Goal: Complete application form: Complete application form

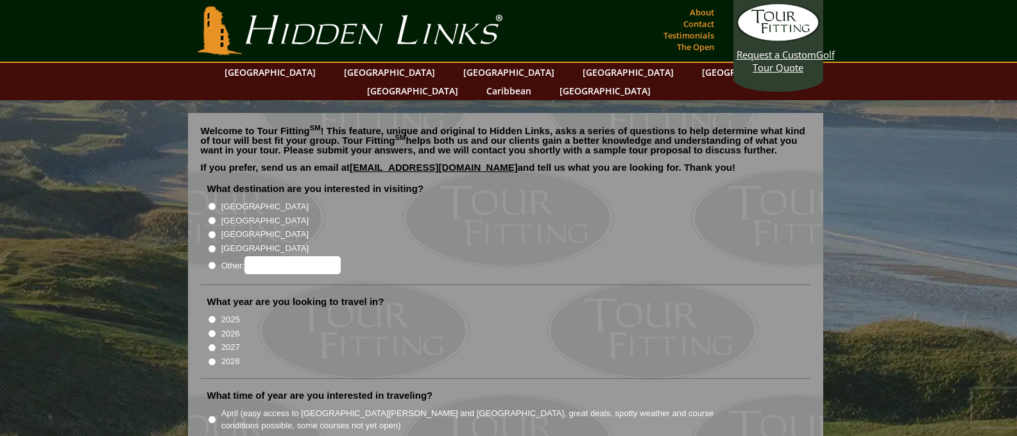
click at [212, 216] on input "[GEOGRAPHIC_DATA]" at bounding box center [212, 220] width 8 height 8
radio input "true"
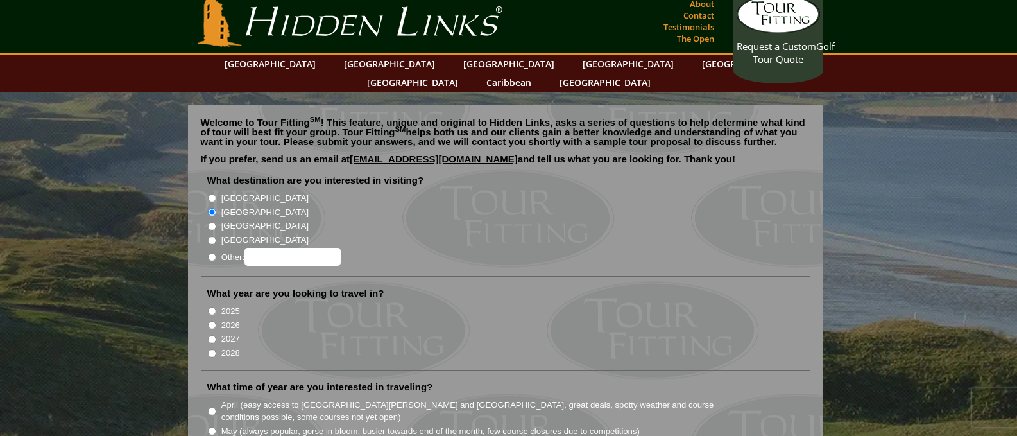
scroll to position [64, 0]
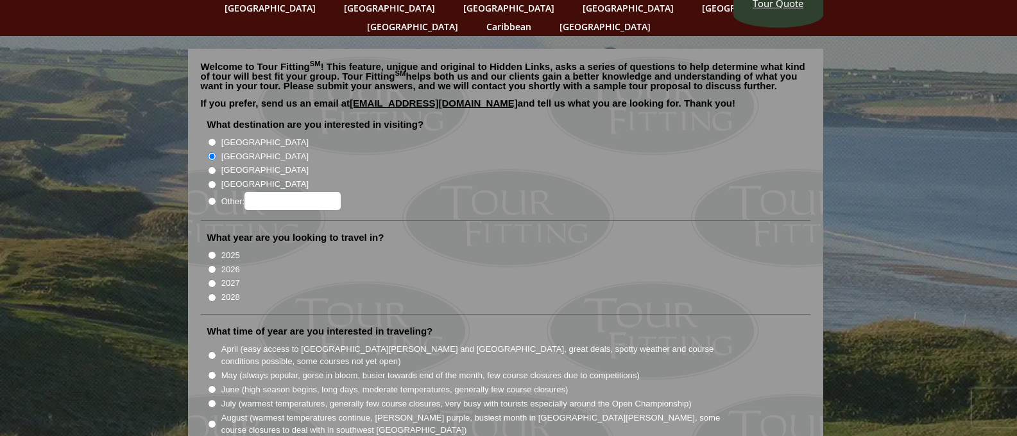
click at [210, 265] on input "2026" at bounding box center [212, 269] width 8 height 8
radio input "true"
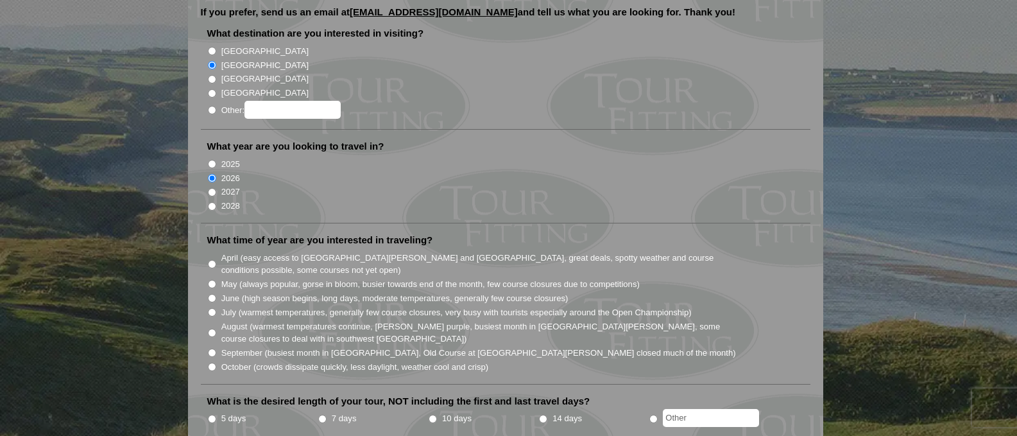
scroll to position [193, 0]
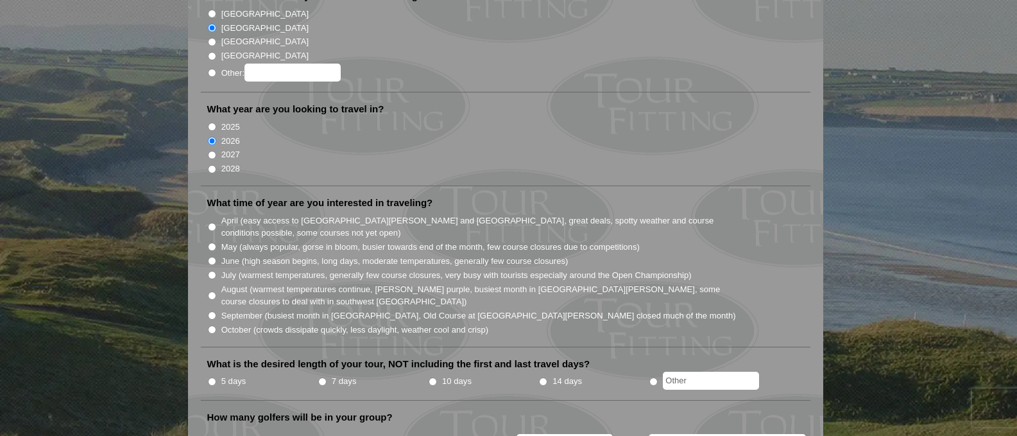
click at [210, 257] on input "June (high season begins, long days, moderate temperatures, generally few cours…" at bounding box center [212, 261] width 8 height 8
radio input "true"
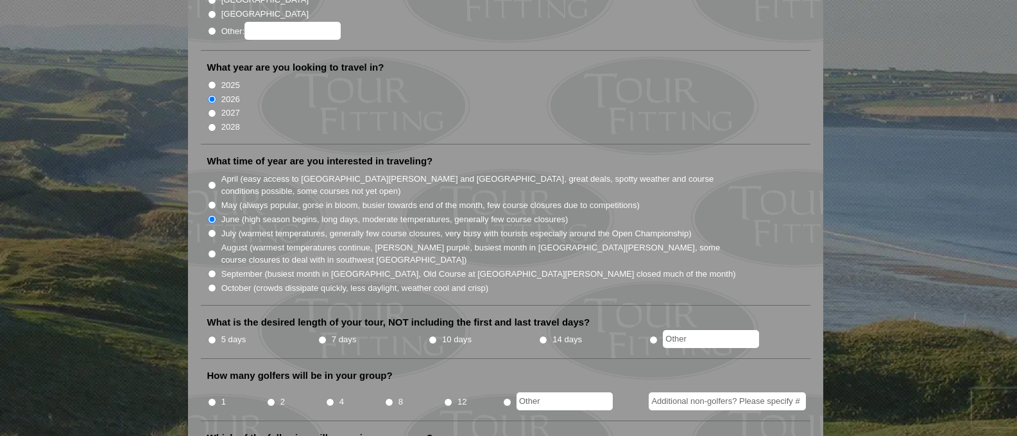
scroll to position [257, 0]
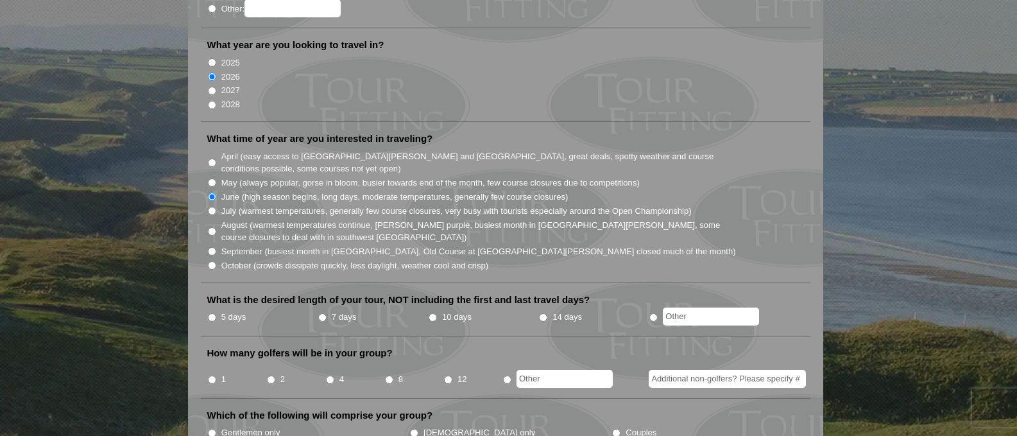
click at [211, 313] on input "5 days" at bounding box center [212, 317] width 8 height 8
radio input "true"
click at [330, 375] on input "4" at bounding box center [330, 379] width 8 height 8
radio input "true"
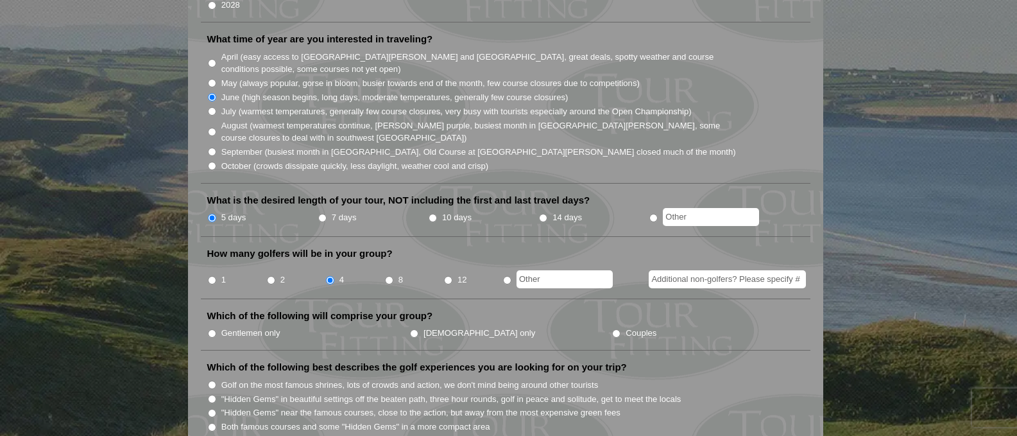
scroll to position [385, 0]
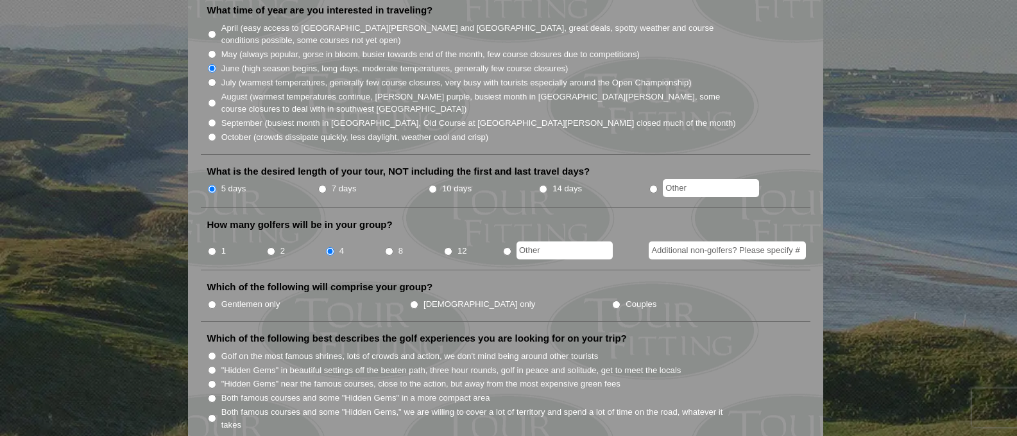
click at [212, 300] on input "Gentlemen only" at bounding box center [212, 304] width 8 height 8
radio input "true"
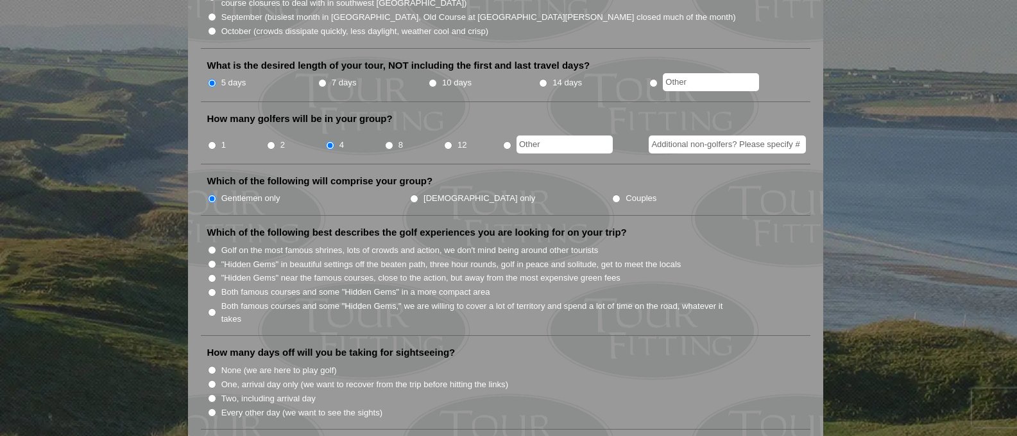
scroll to position [513, 0]
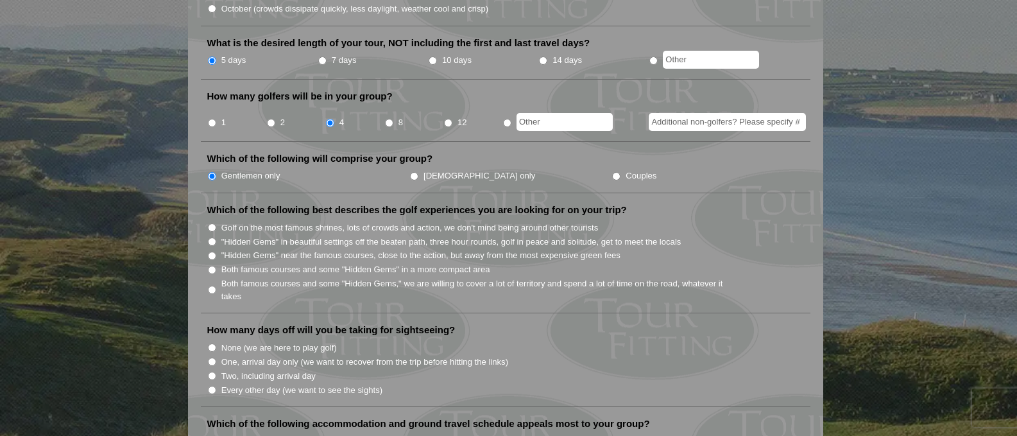
click at [211, 266] on input "Both famous courses and some "Hidden Gems" in a more compact area" at bounding box center [212, 270] width 8 height 8
radio input "true"
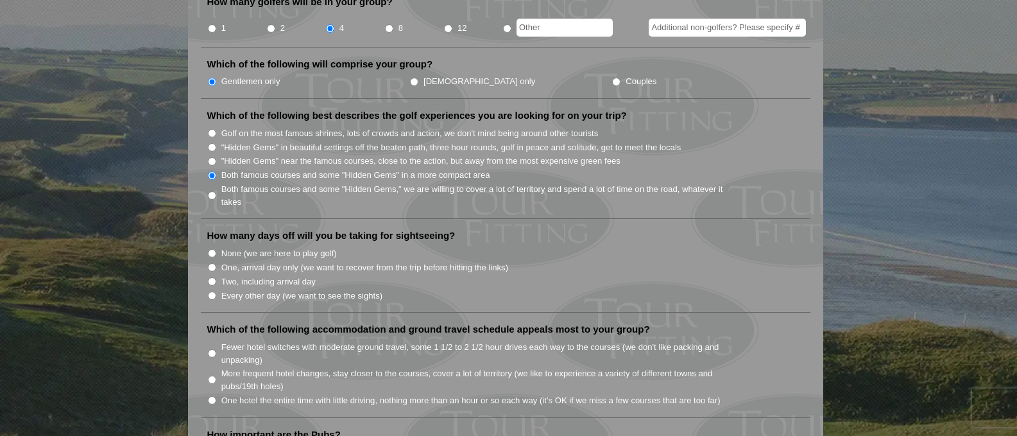
scroll to position [642, 0]
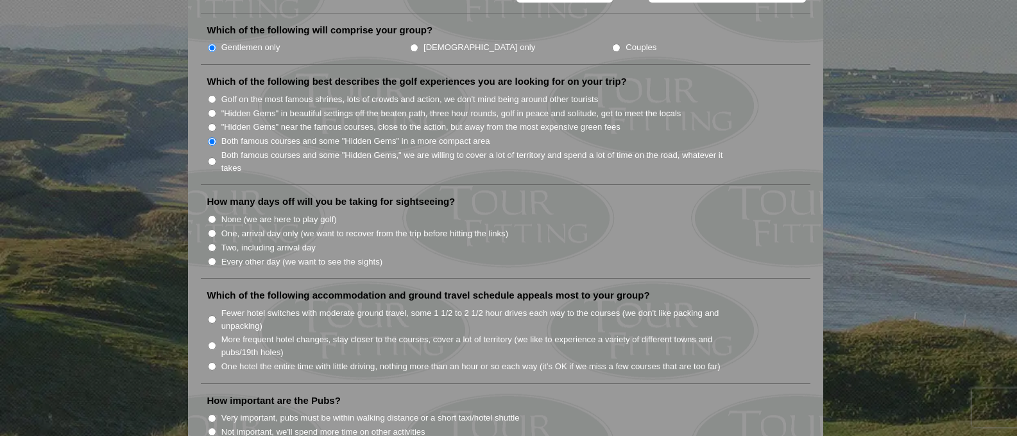
click at [212, 229] on input "One, arrival day only (we want to recover from the trip before hitting the link…" at bounding box center [212, 233] width 8 height 8
radio input "true"
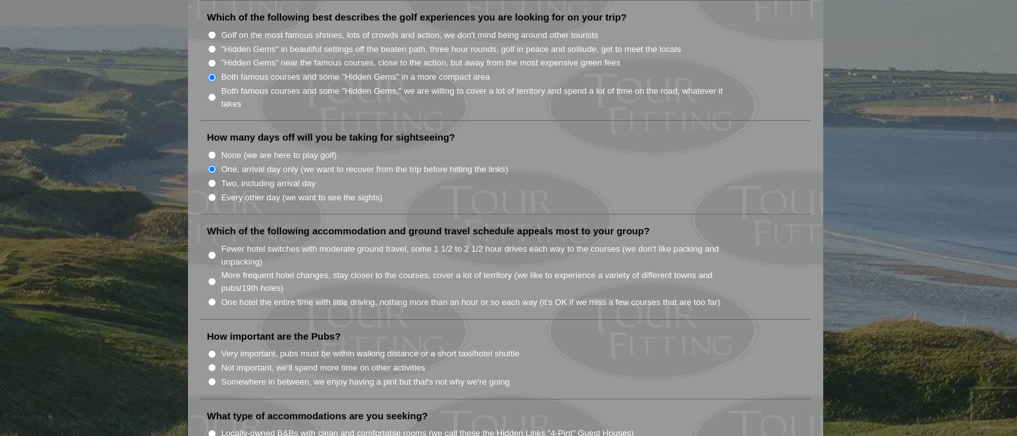
scroll to position [770, 0]
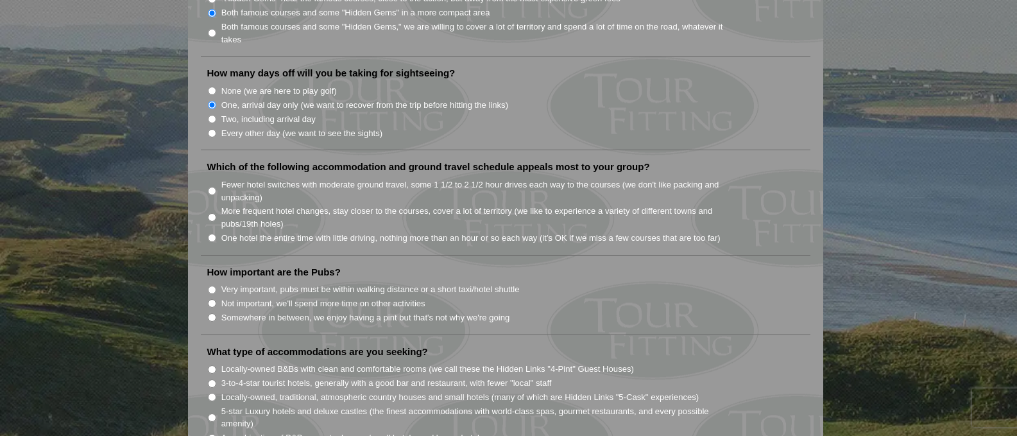
click at [213, 234] on input "One hotel the entire time with little driving, nothing more than an hour or so …" at bounding box center [212, 238] width 8 height 8
radio input "true"
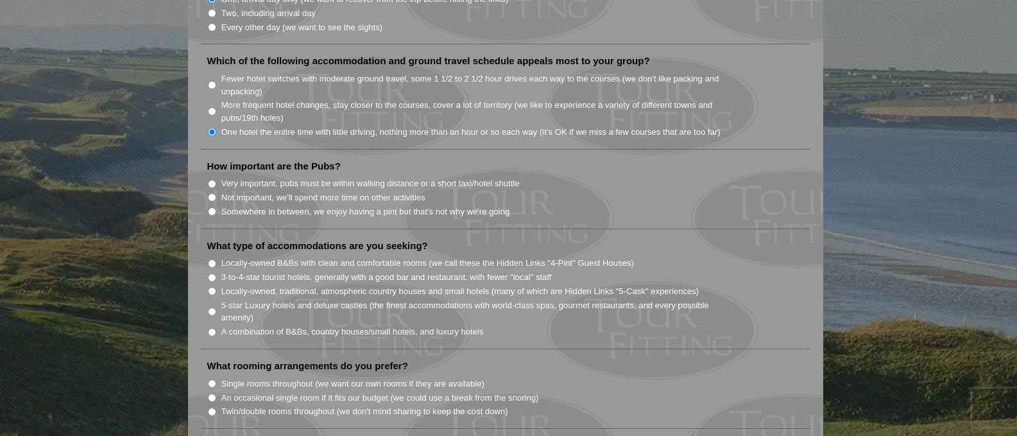
scroll to position [899, 0]
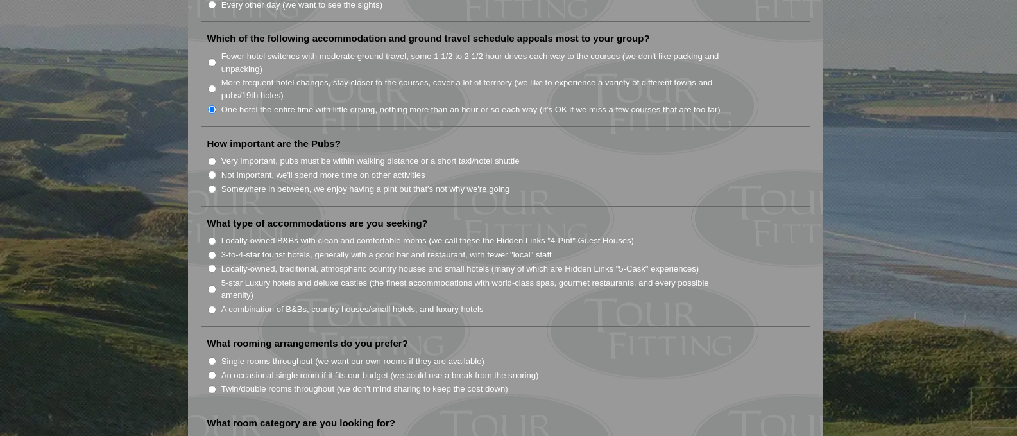
click at [213, 185] on input "Somewhere in between, we enjoy having a pint but that's not why we're going" at bounding box center [212, 189] width 8 height 8
radio input "true"
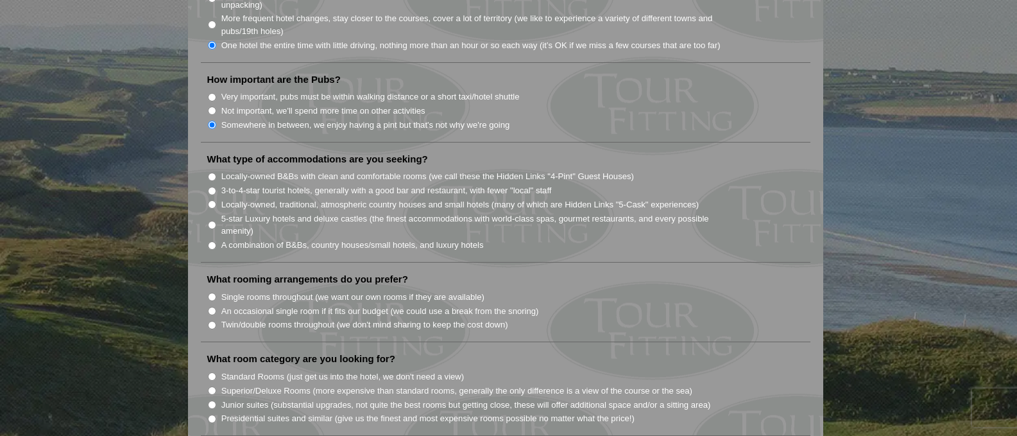
scroll to position [1027, 0]
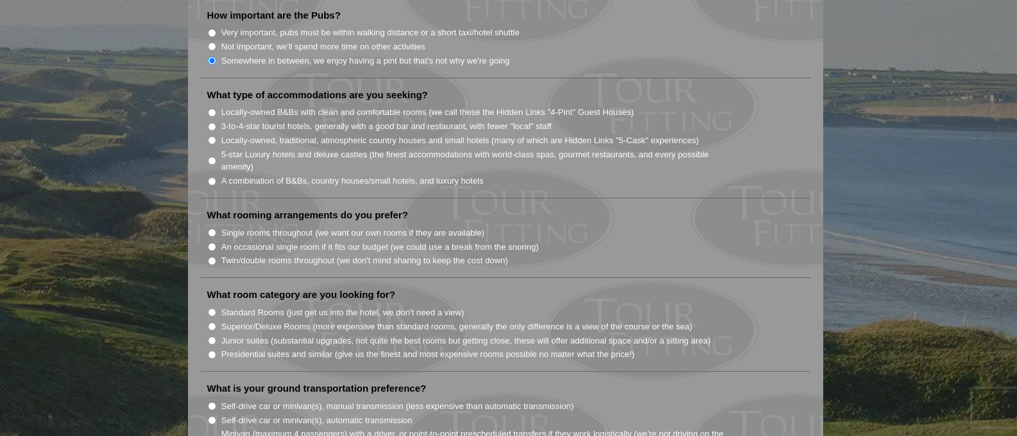
click at [212, 108] on input "Locally-owned B&Bs with clean and comfortable rooms (we call these the Hidden L…" at bounding box center [212, 112] width 8 height 8
radio input "true"
click at [211, 123] on input "3-to-4-star tourist hotels, generally with a good bar and restaurant, with fewe…" at bounding box center [212, 127] width 8 height 8
radio input "true"
click at [213, 108] on input "Locally-owned B&Bs with clean and comfortable rooms (we call these the Hidden L…" at bounding box center [212, 112] width 8 height 8
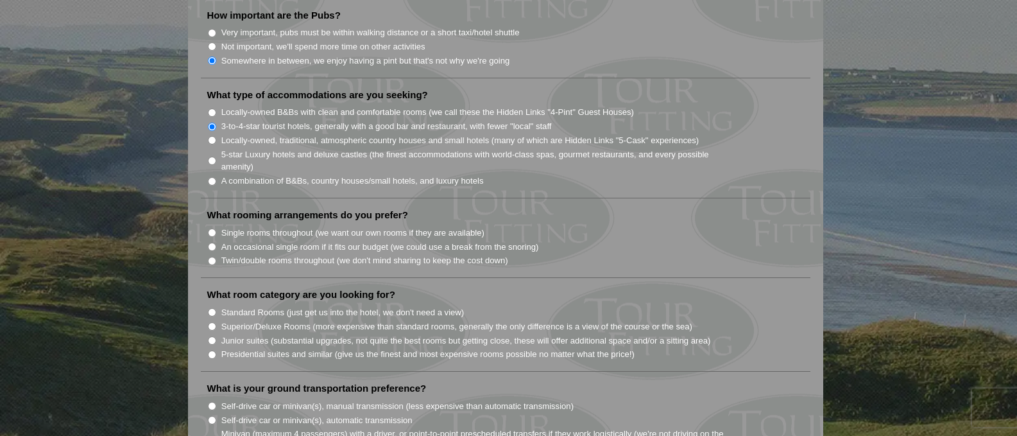
radio input "true"
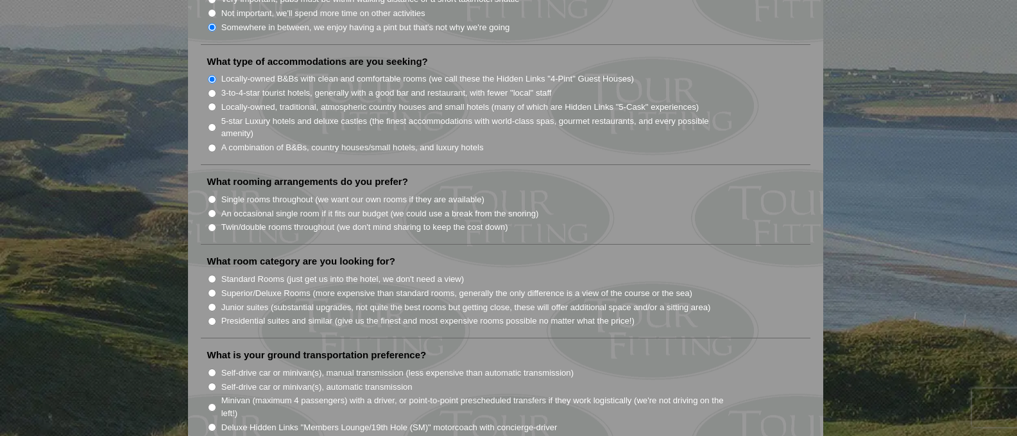
scroll to position [1091, 0]
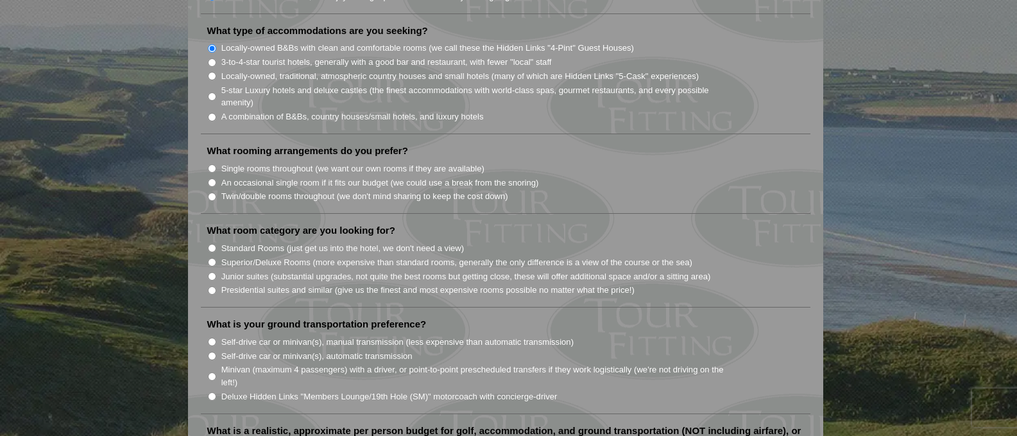
click at [209, 164] on input "Single rooms throughout (we want our own rooms if they are available)" at bounding box center [212, 168] width 8 height 8
radio input "true"
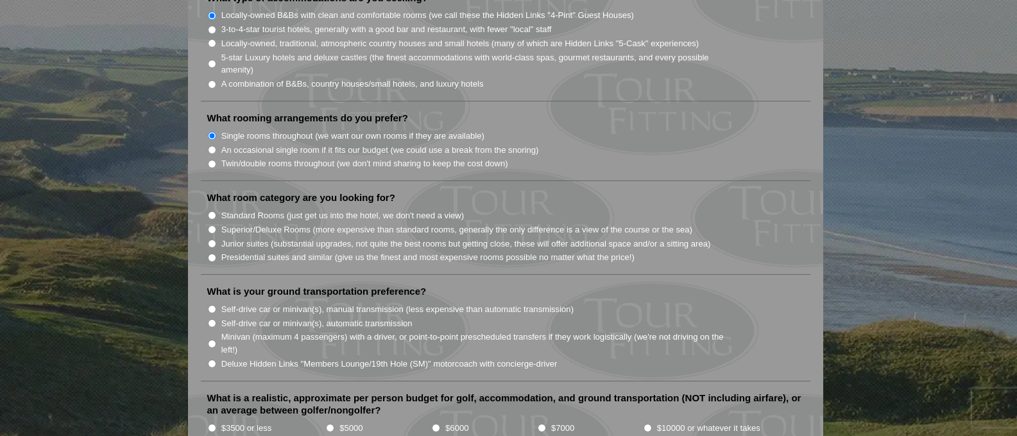
scroll to position [1155, 0]
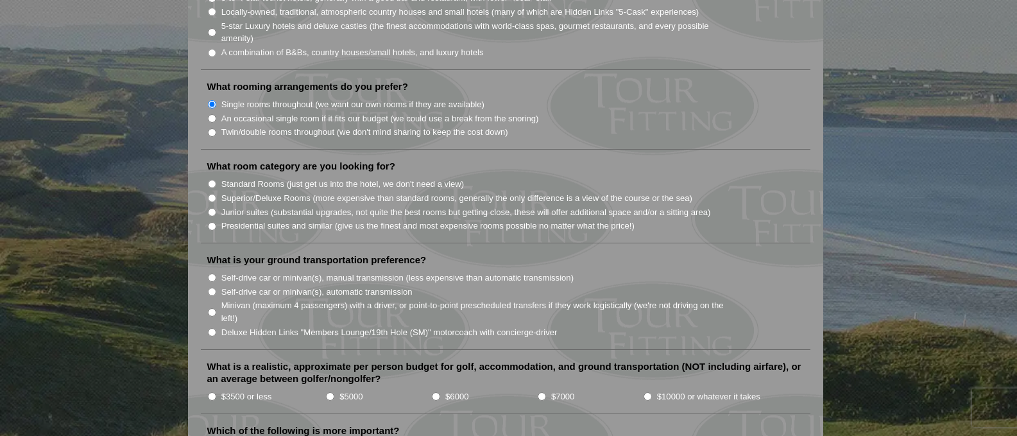
click at [212, 180] on input "Standard Rooms (just get us into the hotel, we don't need a view)" at bounding box center [212, 184] width 8 height 8
radio input "true"
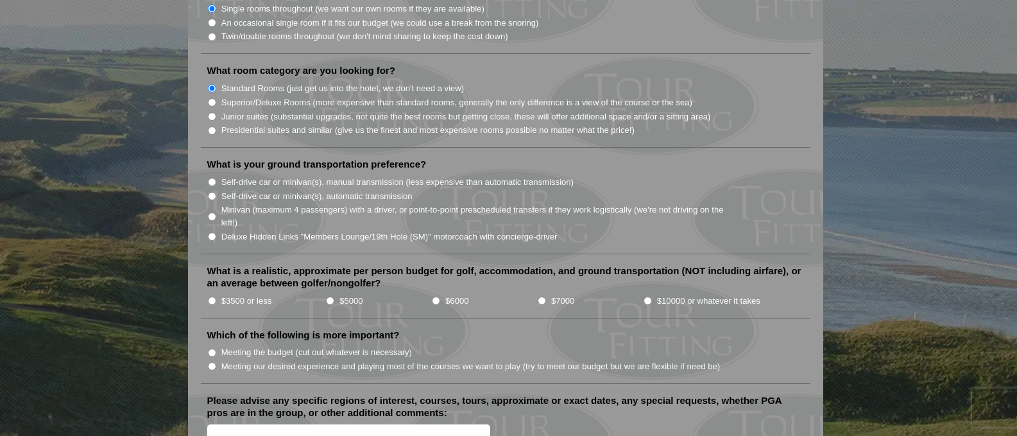
scroll to position [1284, 0]
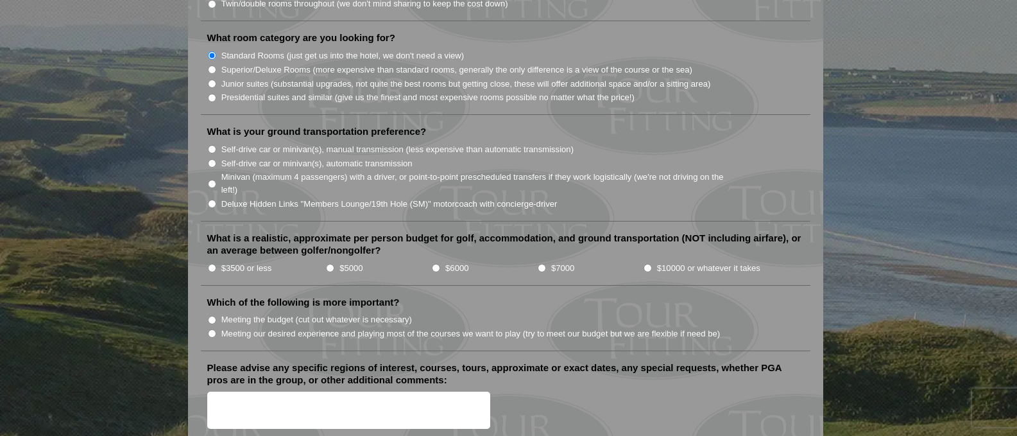
click at [212, 159] on input "Self-drive car or minivan(s), automatic transmission" at bounding box center [212, 163] width 8 height 8
radio input "true"
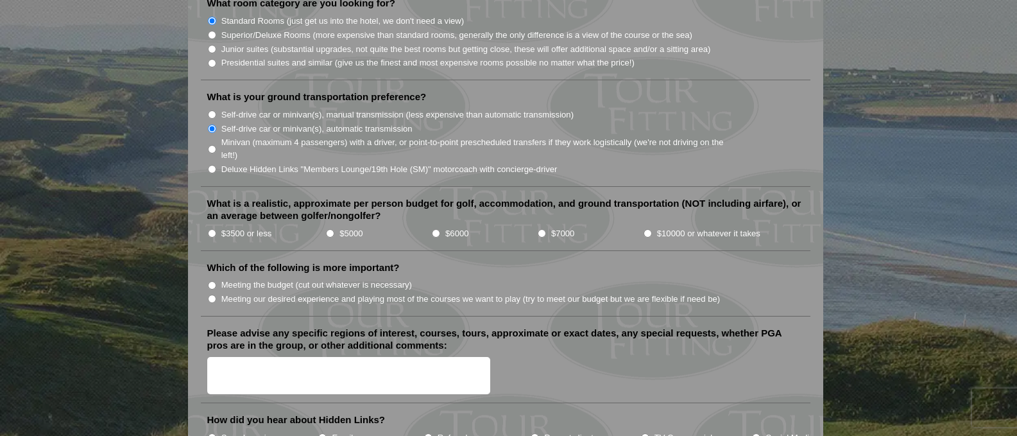
scroll to position [1348, 0]
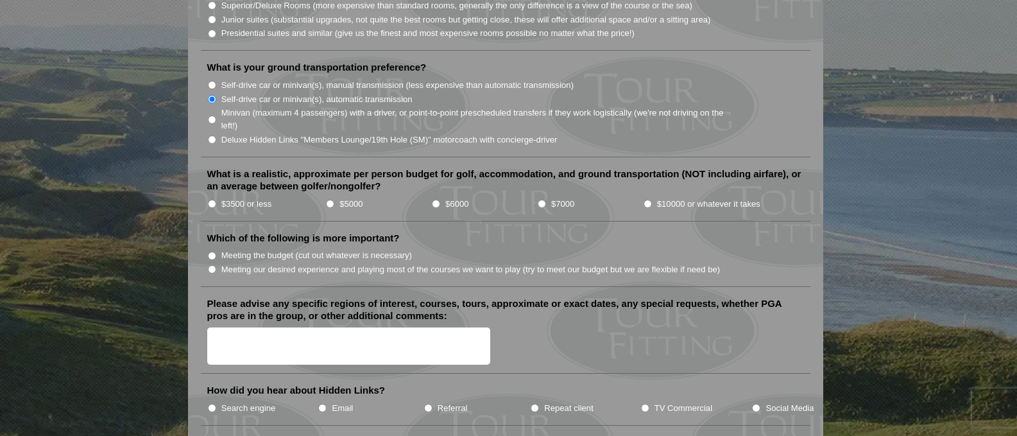
click at [212, 200] on input "$3500 or less" at bounding box center [212, 204] width 8 height 8
radio input "true"
click at [331, 200] on input "$5000" at bounding box center [330, 204] width 8 height 8
radio input "true"
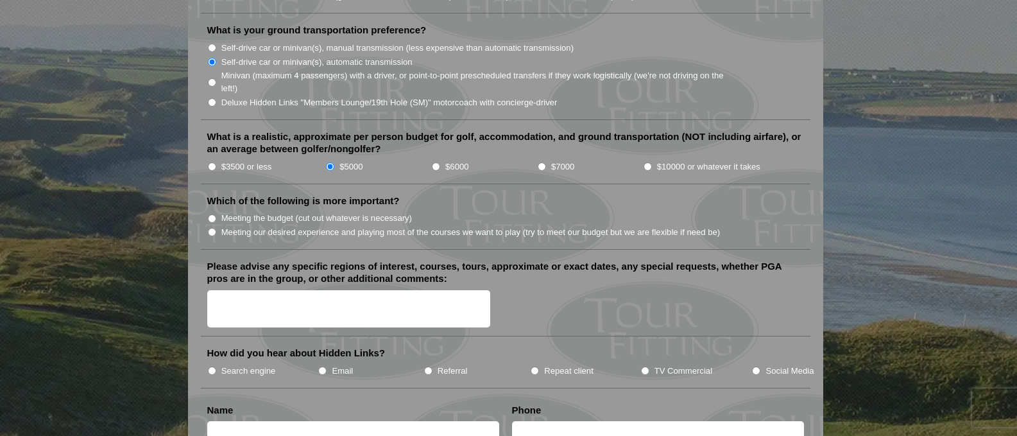
scroll to position [1412, 0]
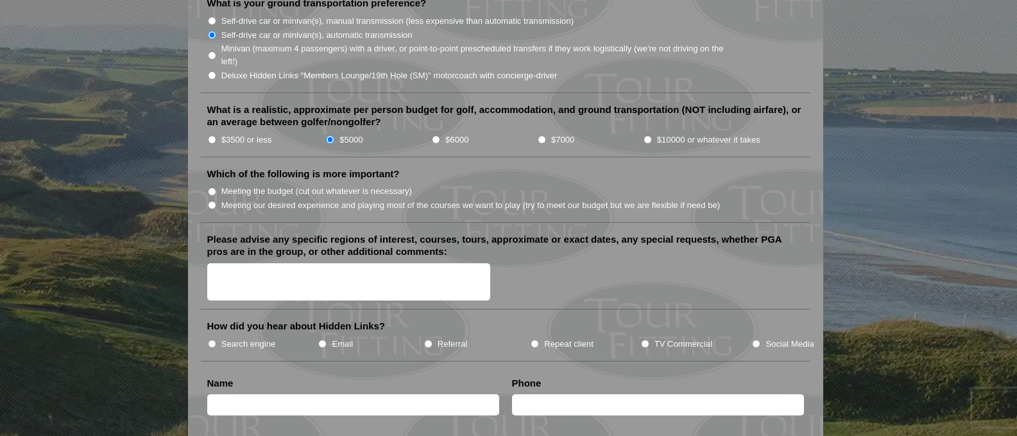
click at [211, 201] on input "Meeting our desired experience and playing most of the courses we want to play …" at bounding box center [212, 205] width 8 height 8
radio input "true"
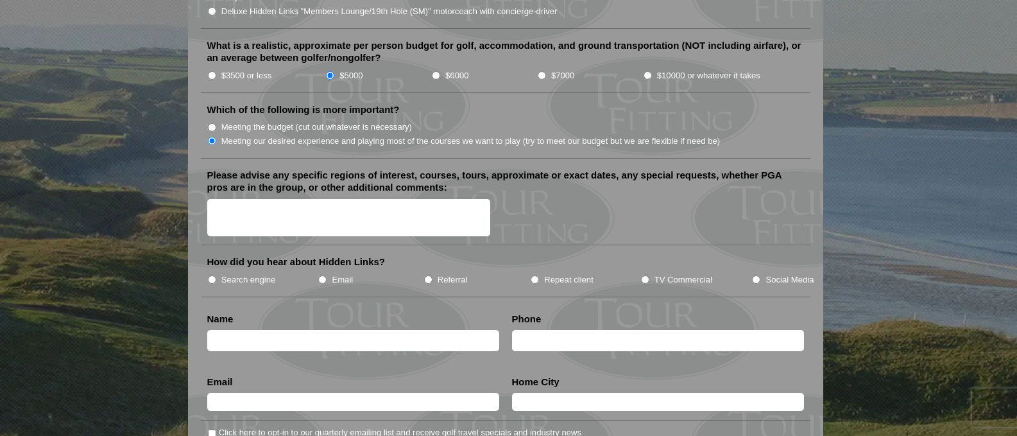
click at [312, 199] on textarea "Please advise any specific regions of interest, courses, tours, approximate or …" at bounding box center [349, 218] width 284 height 38
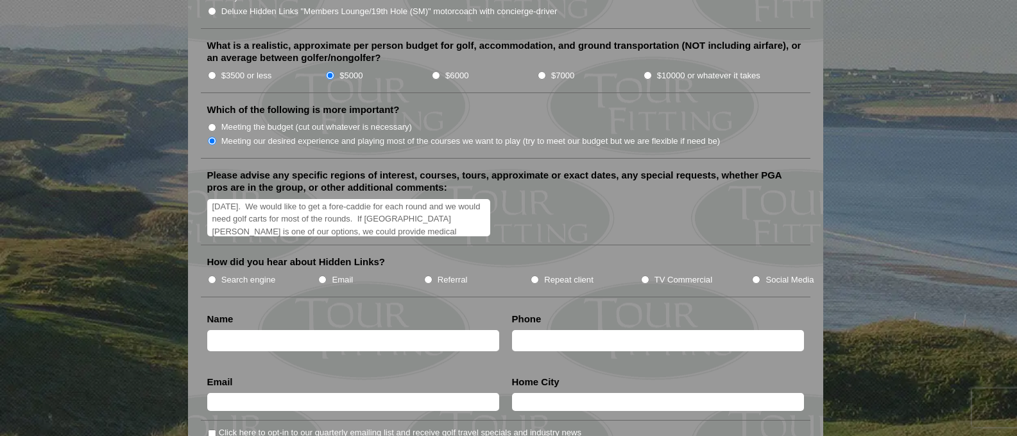
scroll to position [28, 0]
type textarea "We were thinking of arriving the [DATE] and leaving the [DATE] in [DATE]. We wo…"
click at [216, 272] on li "Search engine" at bounding box center [262, 279] width 111 height 14
click at [212, 275] on input "Search engine" at bounding box center [212, 279] width 8 height 8
radio input "true"
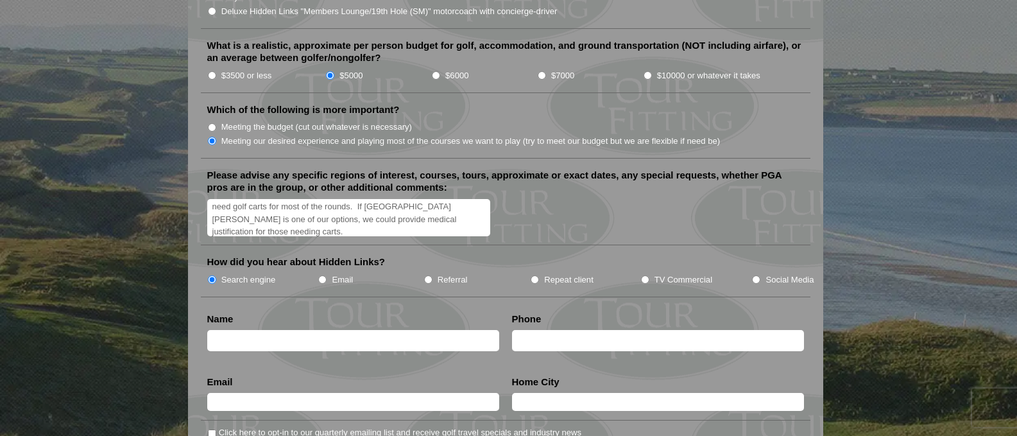
click at [261, 331] on input "text" at bounding box center [353, 340] width 292 height 21
click at [262, 330] on input "[PERSON_NAME]" at bounding box center [353, 340] width 292 height 21
type input "[PERSON_NAME]"
drag, startPoint x: 526, startPoint y: 326, endPoint x: 533, endPoint y: 327, distance: 7.1
click at [526, 330] on input "text" at bounding box center [658, 340] width 292 height 21
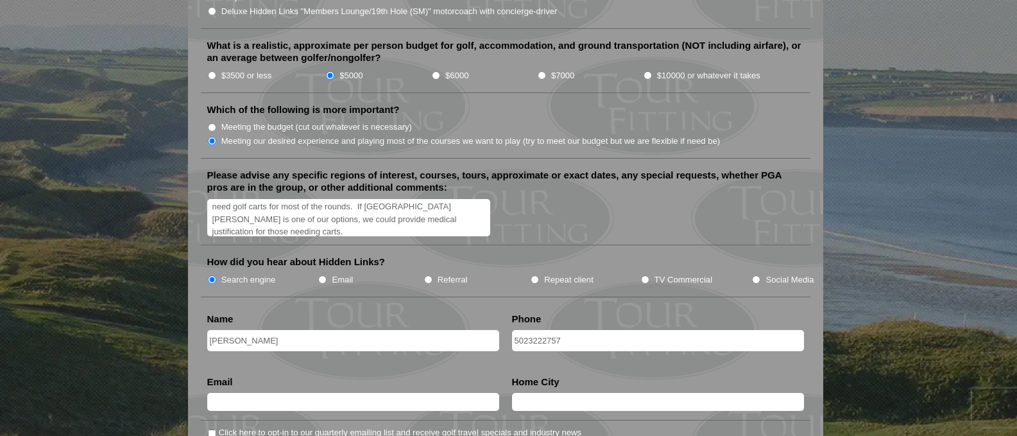
type input "5023222757"
click at [431, 393] on input "text" at bounding box center [353, 402] width 292 height 18
type input "[EMAIL_ADDRESS][DOMAIN_NAME]"
click at [519, 393] on input "text" at bounding box center [658, 402] width 292 height 18
type input "f"
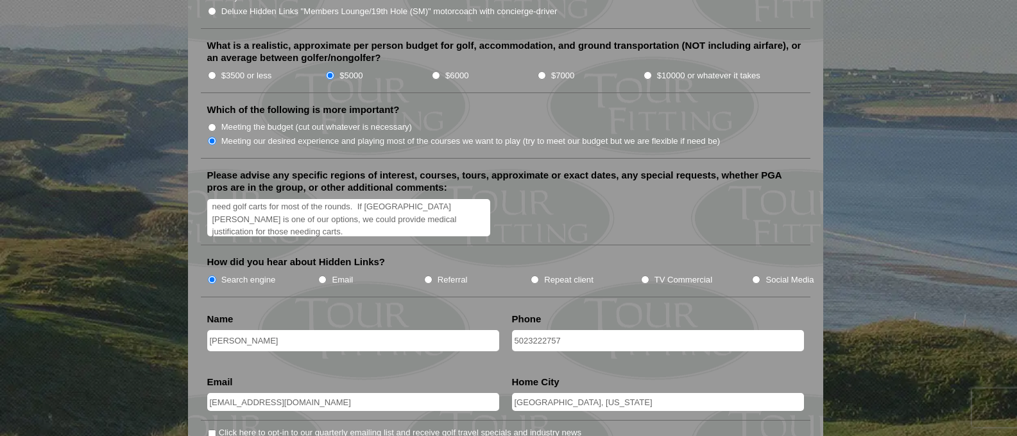
scroll to position [1540, 0]
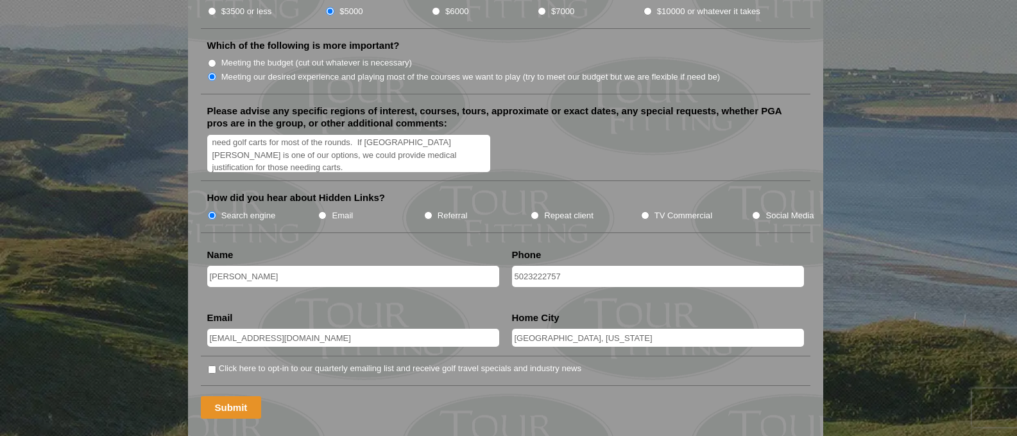
type input "[GEOGRAPHIC_DATA], [US_STATE]"
click at [227, 396] on input "Submit" at bounding box center [231, 407] width 61 height 22
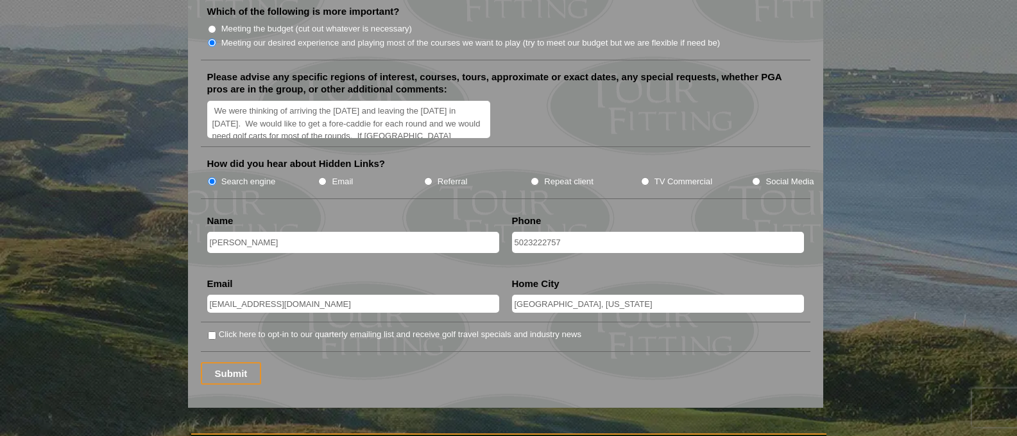
scroll to position [1733, 0]
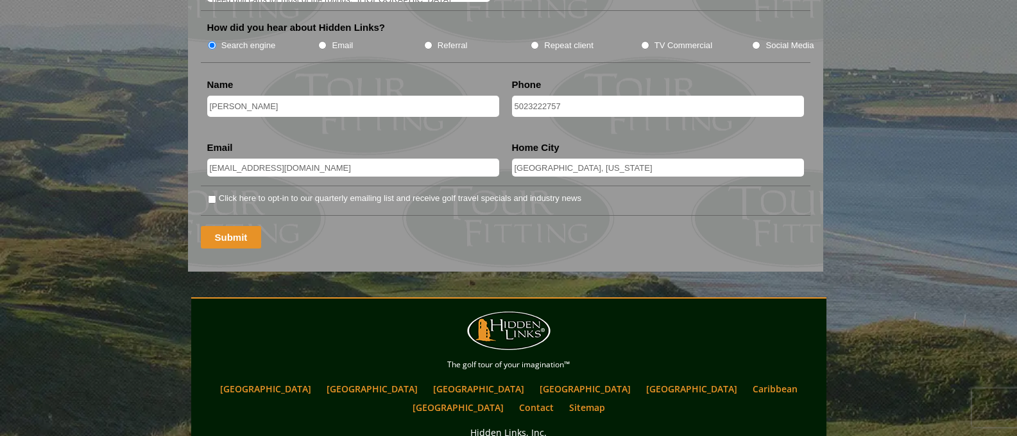
click at [233, 226] on input "Submit" at bounding box center [231, 237] width 61 height 22
